Goal: Task Accomplishment & Management: Manage account settings

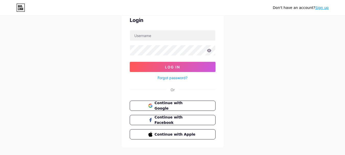
scroll to position [26, 0]
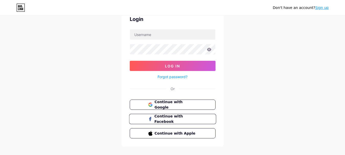
click at [191, 121] on span "Continue with Facebook" at bounding box center [175, 119] width 43 height 11
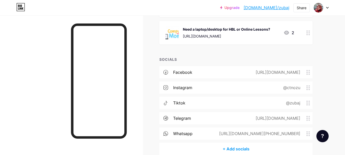
scroll to position [153, 0]
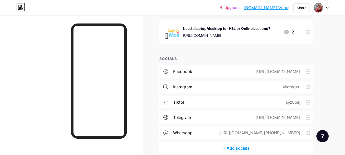
click at [295, 101] on div "@zubaj" at bounding box center [292, 102] width 29 height 6
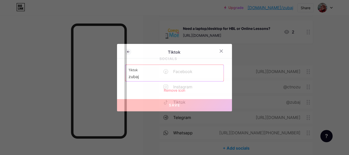
click at [152, 78] on input "zubaj" at bounding box center [175, 77] width 92 height 9
click at [126, 77] on div "Tiktok zubaj" at bounding box center [175, 73] width 98 height 16
click at [129, 78] on input "zubaj" at bounding box center [175, 77] width 92 height 9
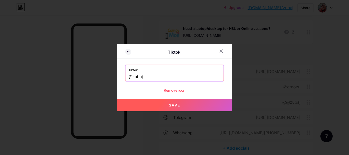
click at [176, 104] on span "Save" at bounding box center [175, 105] width 12 height 4
type input "[URL][DOMAIN_NAME]"
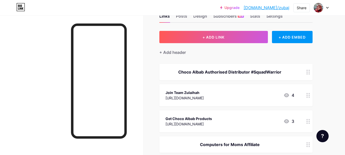
scroll to position [26, 0]
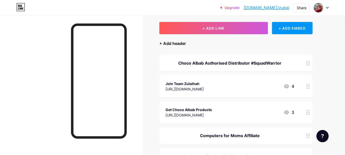
click at [173, 42] on div "+ Add header" at bounding box center [173, 43] width 27 height 6
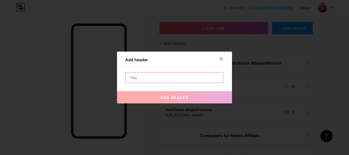
click at [182, 81] on input "text" at bounding box center [175, 78] width 98 height 10
paste input "KIDDOKIT PERSONAL LICENSE"
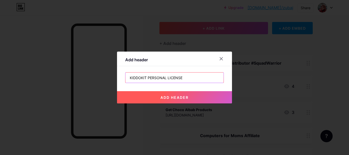
drag, startPoint x: 188, startPoint y: 78, endPoint x: 146, endPoint y: 80, distance: 42.0
click at [146, 80] on input "KIDDOKIT PERSONAL LICENSE" at bounding box center [175, 78] width 98 height 10
type input "KIDDOKIT Reseller"
click at [166, 98] on span "add header" at bounding box center [175, 97] width 28 height 4
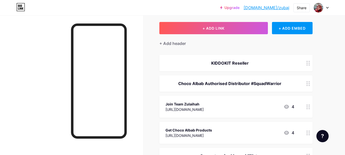
drag, startPoint x: 216, startPoint y: 62, endPoint x: 321, endPoint y: 73, distance: 105.4
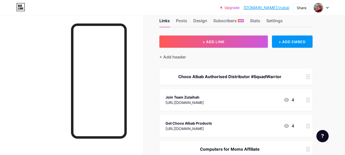
scroll to position [0, 0]
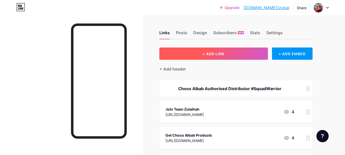
click at [219, 52] on span "+ ADD LINK" at bounding box center [214, 54] width 22 height 4
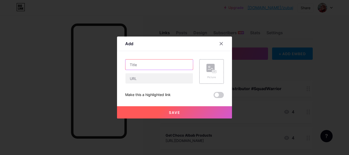
click at [148, 64] on input "text" at bounding box center [159, 65] width 67 height 10
drag, startPoint x: 231, startPoint y: 1, endPoint x: 202, endPoint y: 49, distance: 55.4
click at [202, 49] on div "Add" at bounding box center [174, 45] width 115 height 12
click at [188, 93] on div "Make this a highlighted link" at bounding box center [174, 95] width 99 height 6
click at [186, 26] on div at bounding box center [174, 77] width 349 height 155
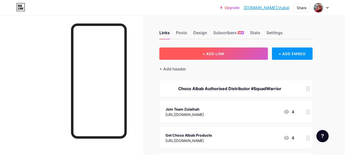
click at [241, 51] on button "+ ADD LINK" at bounding box center [214, 54] width 109 height 12
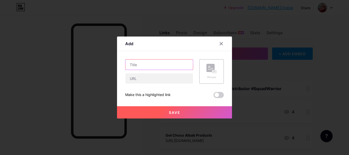
click at [165, 65] on input "text" at bounding box center [159, 65] width 67 height 10
paste input "KIDDOKIT PERSONAL LICENSE"
type input "KIDDOKIT PERSONAL LICENSE"
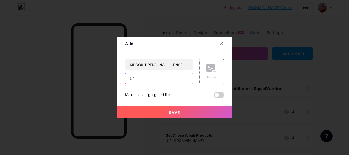
click at [164, 79] on input "text" at bounding box center [159, 78] width 67 height 10
paste input "[URL][DOMAIN_NAME]"
type input "[URL][DOMAIN_NAME]"
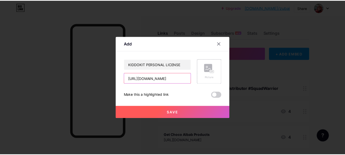
scroll to position [0, 0]
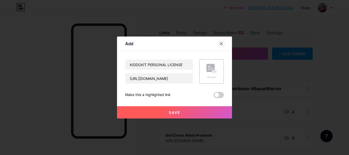
click at [220, 44] on icon at bounding box center [221, 43] width 3 height 3
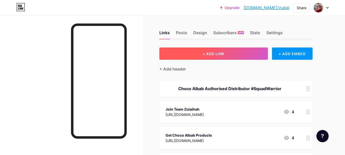
click at [230, 55] on button "+ ADD LINK" at bounding box center [214, 54] width 109 height 12
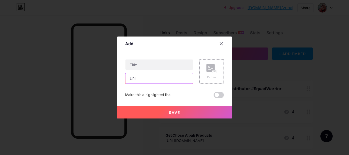
click at [172, 80] on input "text" at bounding box center [159, 78] width 67 height 10
paste input "[URL][DOMAIN_NAME]"
type input "[URL][DOMAIN_NAME]"
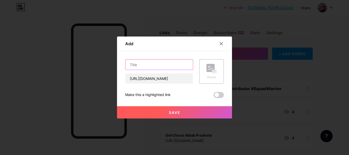
scroll to position [0, 0]
click at [169, 65] on input "text" at bounding box center [159, 65] width 67 height 10
click at [170, 67] on input "text" at bounding box center [159, 65] width 67 height 10
paste input "Kiddokit ni basically educational materials, dalam bentuk canva ada worksheet, …"
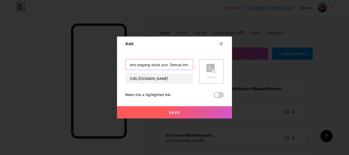
type input "Kiddokit ni basically educational materials, dalam bentuk canva ada worksheet, …"
click at [172, 114] on span "Save" at bounding box center [175, 112] width 12 height 4
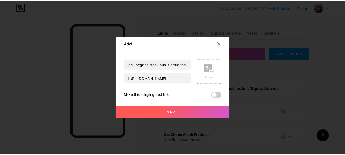
scroll to position [0, 0]
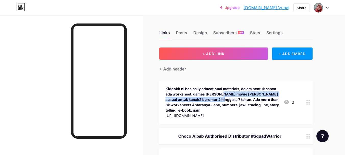
drag, startPoint x: 196, startPoint y: 92, endPoint x: 203, endPoint y: 101, distance: 11.1
click at [203, 101] on div "Kiddokit ni basically educational materials, dalam bentuk canva ada worksheet, …" at bounding box center [223, 99] width 114 height 27
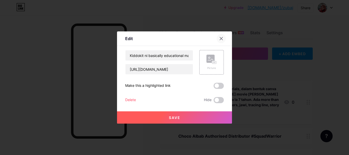
click at [219, 38] on icon at bounding box center [221, 39] width 4 height 4
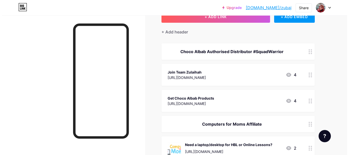
scroll to position [6, 0]
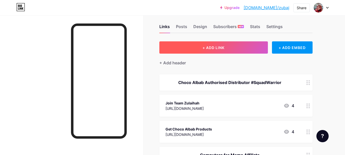
click at [195, 50] on button "+ ADD LINK" at bounding box center [214, 47] width 109 height 12
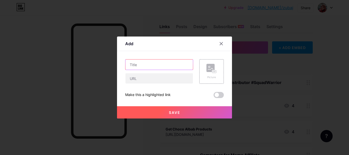
click at [152, 62] on input "text" at bounding box center [159, 65] width 67 height 10
click at [173, 64] on input "text" at bounding box center [159, 65] width 67 height 10
paste input "KIDDOKIT PERSONAL LICENSE"
click at [129, 65] on input "KIDDOKIT PERSONAL LICENSE" at bounding box center [159, 65] width 67 height 10
drag, startPoint x: 171, startPoint y: 66, endPoint x: 155, endPoint y: 65, distance: 16.6
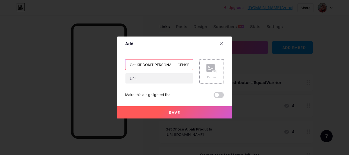
click at [155, 65] on input "Get KIDDOKIT PERSONAL LICENSE" at bounding box center [159, 65] width 67 height 10
click at [170, 66] on input "Get KIDDOKIT Personal LICENSE" at bounding box center [159, 65] width 67 height 10
type input "Get KIDDOKIT Personal License"
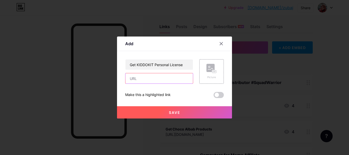
click at [152, 82] on input "text" at bounding box center [159, 78] width 67 height 10
paste input "[URL][DOMAIN_NAME]"
type input "[URL][DOMAIN_NAME]"
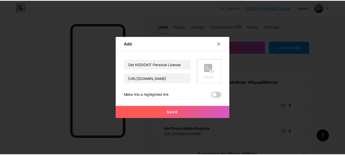
scroll to position [0, 0]
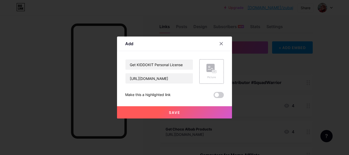
click at [172, 112] on span "Save" at bounding box center [175, 112] width 12 height 4
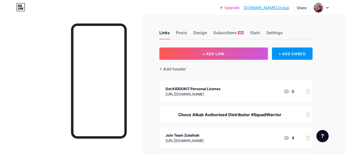
drag, startPoint x: 228, startPoint y: 88, endPoint x: 302, endPoint y: 108, distance: 76.6
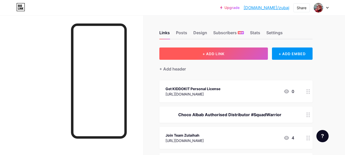
click at [196, 53] on button "+ ADD LINK" at bounding box center [214, 54] width 109 height 12
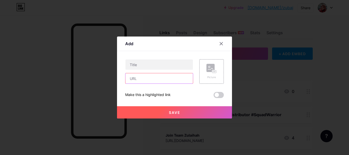
click at [143, 79] on input "text" at bounding box center [159, 78] width 67 height 10
paste input "[URL][DOMAIN_NAME]"
type input "[URL][DOMAIN_NAME]"
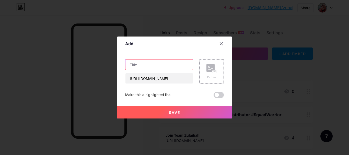
click at [163, 65] on input "text" at bounding box center [159, 65] width 67 height 10
click at [157, 64] on input "text" at bounding box center [159, 65] width 67 height 10
paste input "KIDDOKIT RESELLER LICENSE"
click at [128, 63] on input "KIDDOKIT RESELLER LICENSE" at bounding box center [159, 65] width 67 height 10
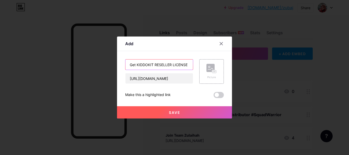
click at [154, 65] on input "Get KIDDOKIT RESELLER LICENSE" at bounding box center [159, 65] width 67 height 10
type input "Get KIDDOKIT Reseller License"
click at [172, 112] on span "Save" at bounding box center [175, 112] width 12 height 4
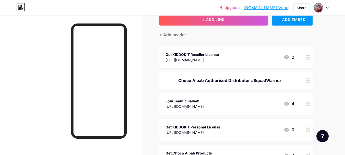
scroll to position [32, 0]
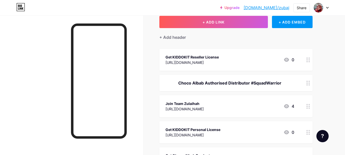
click at [310, 61] on div at bounding box center [308, 60] width 9 height 22
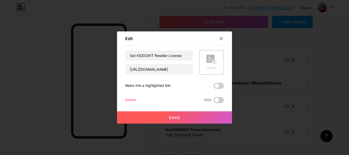
click at [197, 119] on button "Save" at bounding box center [174, 117] width 115 height 12
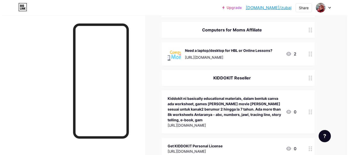
scroll to position [126, 0]
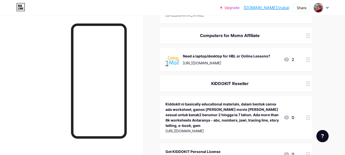
click at [309, 119] on circle at bounding box center [309, 119] width 1 height 1
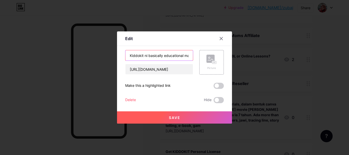
click at [143, 55] on input "Kiddokit ni basically educational materials, dalam bentuk canva ada worksheet, …" at bounding box center [159, 55] width 67 height 10
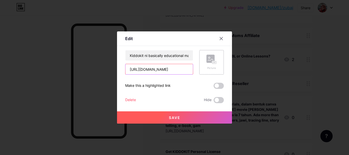
scroll to position [0, 18]
drag, startPoint x: 151, startPoint y: 71, endPoint x: 223, endPoint y: 71, distance: 71.6
click at [223, 71] on div "Edit Content YouTube Play YouTube video without leaving your page. ADD Vimeo Pl…" at bounding box center [174, 77] width 115 height 92
click at [186, 81] on div "Kiddokit ni basically educational materials, dalam bentuk canva ada worksheet, …" at bounding box center [174, 76] width 99 height 53
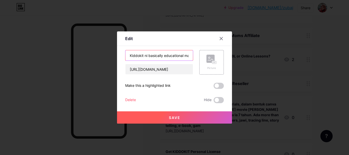
drag, startPoint x: 156, startPoint y: 56, endPoint x: 150, endPoint y: 57, distance: 6.0
click at [156, 56] on input "Kiddokit ni basically educational materials, dalam bentuk canva ada worksheet, …" at bounding box center [159, 55] width 67 height 10
drag, startPoint x: 143, startPoint y: 56, endPoint x: 268, endPoint y: 58, distance: 125.3
click at [268, 58] on div "Edit Content YouTube Play YouTube video without leaving your page. ADD Vimeo Pl…" at bounding box center [174, 77] width 349 height 155
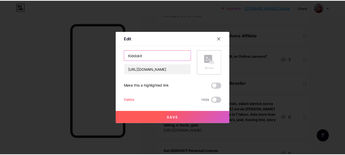
scroll to position [0, 0]
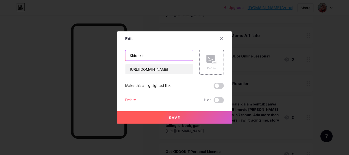
type input "Kiddokit"
click at [169, 117] on span "Save" at bounding box center [175, 118] width 12 height 4
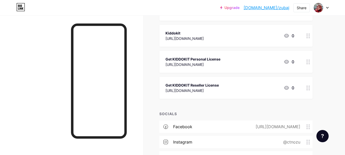
scroll to position [202, 0]
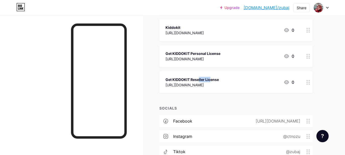
drag, startPoint x: 189, startPoint y: 78, endPoint x: 173, endPoint y: 79, distance: 16.1
click at [173, 79] on div "Get KIDDOKIT Reseller License" at bounding box center [192, 79] width 53 height 5
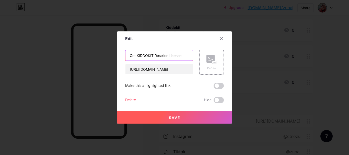
drag, startPoint x: 135, startPoint y: 55, endPoint x: 152, endPoint y: 55, distance: 16.4
click at [152, 55] on input "Get KIDDOKIT Reseller License" at bounding box center [159, 55] width 67 height 10
click at [219, 40] on icon at bounding box center [221, 39] width 4 height 4
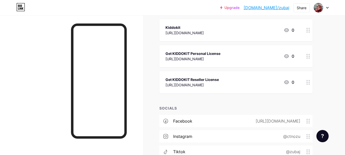
click at [308, 30] on circle at bounding box center [307, 30] width 1 height 1
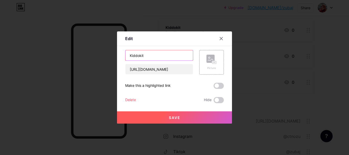
click at [158, 55] on input "Kiddokit" at bounding box center [159, 55] width 67 height 10
paste input "IDDOKIT"
click at [128, 54] on input "KIDDOKIT" at bounding box center [159, 55] width 67 height 10
type input "KIDDOKIT"
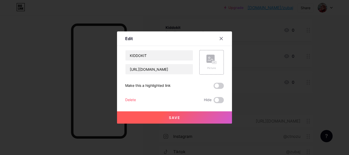
click at [182, 114] on button "Save" at bounding box center [174, 117] width 115 height 12
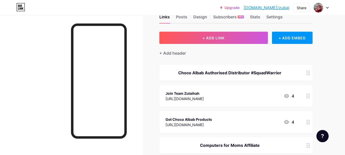
scroll to position [0, 0]
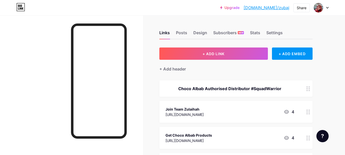
click at [328, 8] on icon at bounding box center [327, 8] width 3 height 2
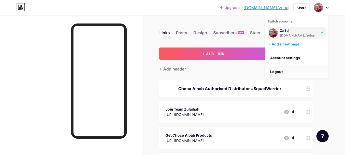
click at [289, 71] on li "Logout" at bounding box center [296, 72] width 63 height 14
